Goal: Check status: Check status

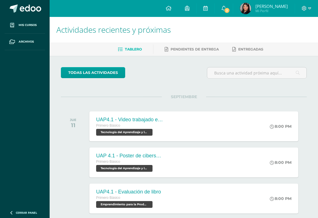
click at [228, 12] on span "3" at bounding box center [227, 10] width 6 height 6
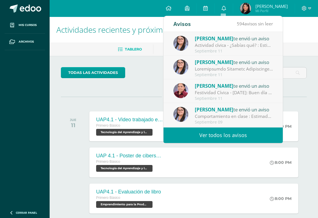
click at [242, 87] on div "[PERSON_NAME] te envió un aviso" at bounding box center [234, 85] width 78 height 7
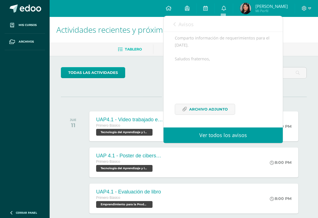
scroll to position [73, 0]
click at [219, 110] on span "Archivo Adjunto" at bounding box center [208, 109] width 39 height 10
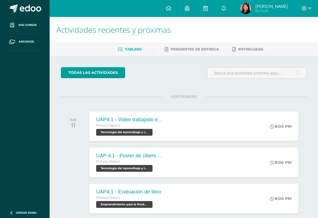
click at [242, 10] on img at bounding box center [245, 8] width 11 height 11
click at [242, 6] on img at bounding box center [245, 8] width 11 height 11
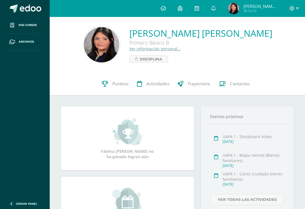
click at [118, 89] on link "Punteos" at bounding box center [114, 84] width 35 height 23
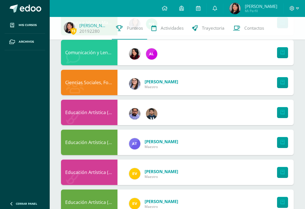
scroll to position [327, 0]
